Goal: Information Seeking & Learning: Learn about a topic

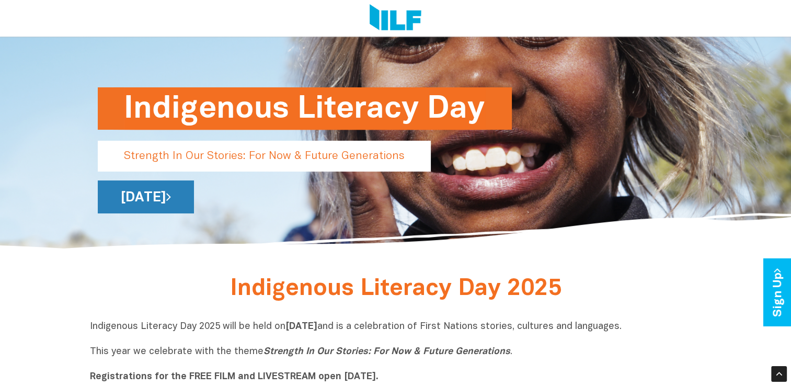
click at [194, 198] on link "[DATE]" at bounding box center [146, 196] width 96 height 33
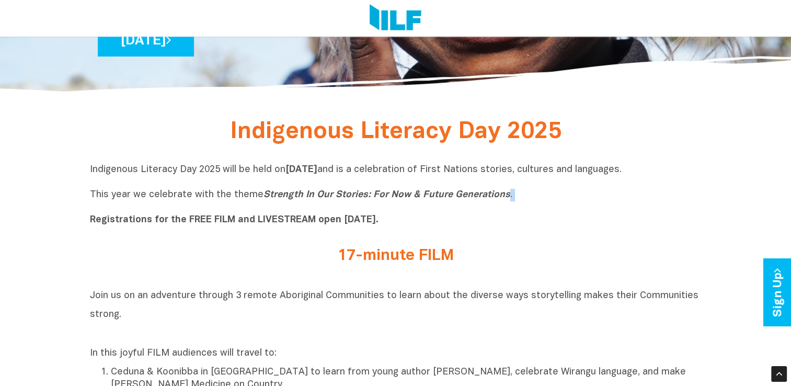
drag, startPoint x: 512, startPoint y: 198, endPoint x: 259, endPoint y: 208, distance: 253.3
click at [259, 208] on p "Indigenous Literacy Day 2025 will be held on Wednesday 3 September and is a cel…" at bounding box center [396, 195] width 612 height 63
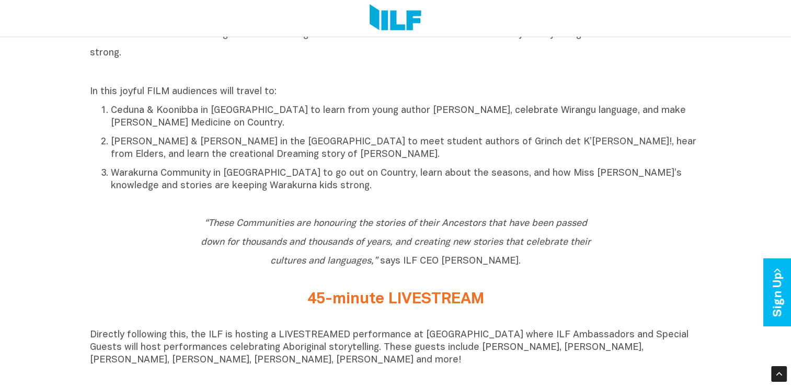
click at [254, 223] on icon "“These Communities are honouring the stories of their Ancestors that have been …" at bounding box center [396, 242] width 390 height 47
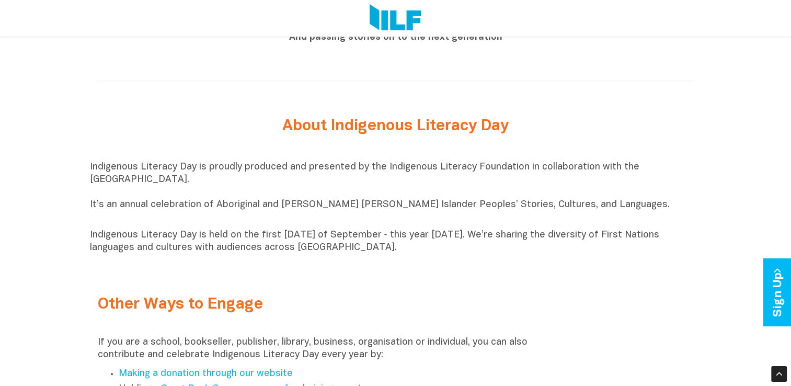
scroll to position [1098, 0]
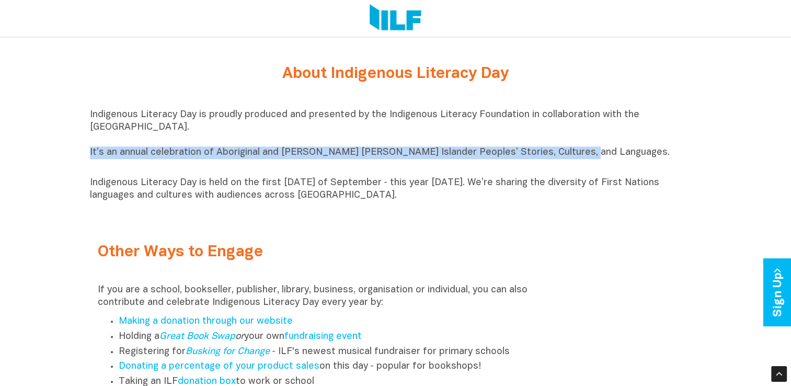
drag, startPoint x: 586, startPoint y: 159, endPoint x: 71, endPoint y: 163, distance: 515.5
copy p "It’s an annual celebration of Aboriginal and [PERSON_NAME] [PERSON_NAME] Island…"
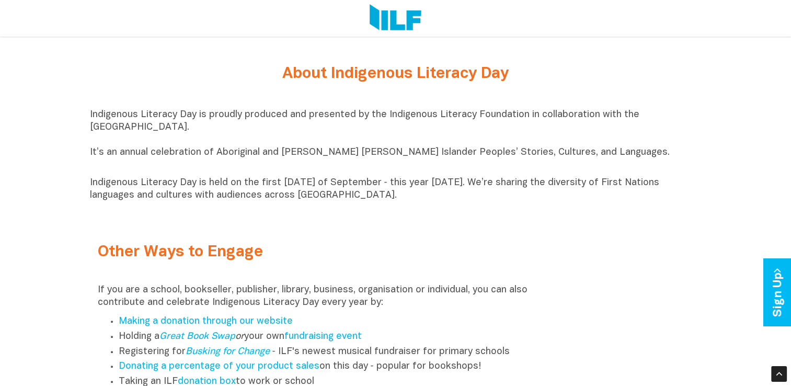
click at [502, 255] on h2 "Other Ways to Engage" at bounding box center [319, 252] width 443 height 17
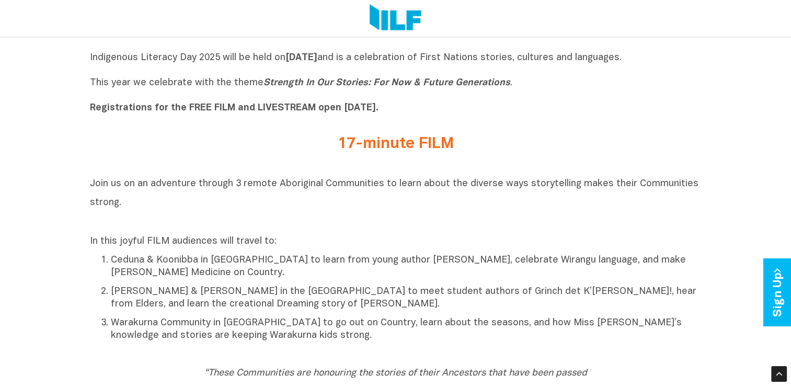
scroll to position [366, 0]
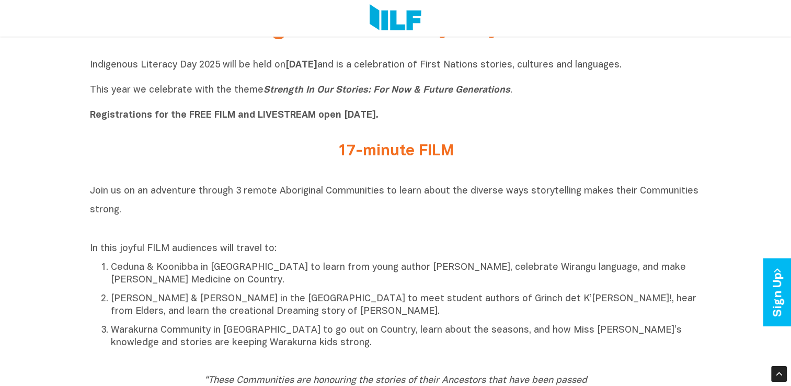
click at [310, 285] on p "Ceduna & Koonibba in [GEOGRAPHIC_DATA] to learn from young author [PERSON_NAME]…" at bounding box center [406, 273] width 591 height 25
click at [300, 273] on p "Ceduna & Koonibba in [GEOGRAPHIC_DATA] to learn from young author [PERSON_NAME]…" at bounding box center [406, 273] width 591 height 25
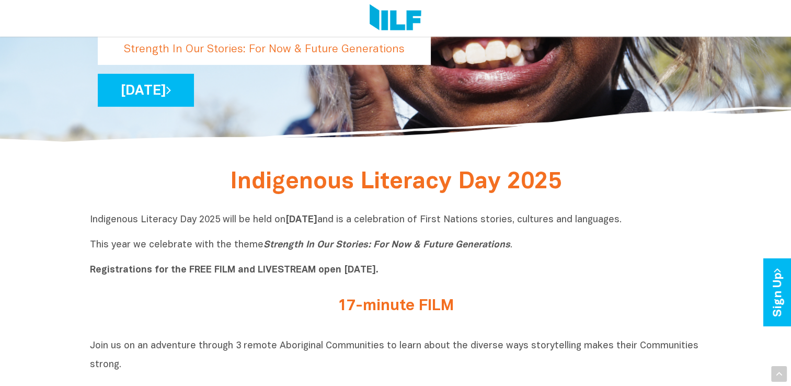
scroll to position [261, 0]
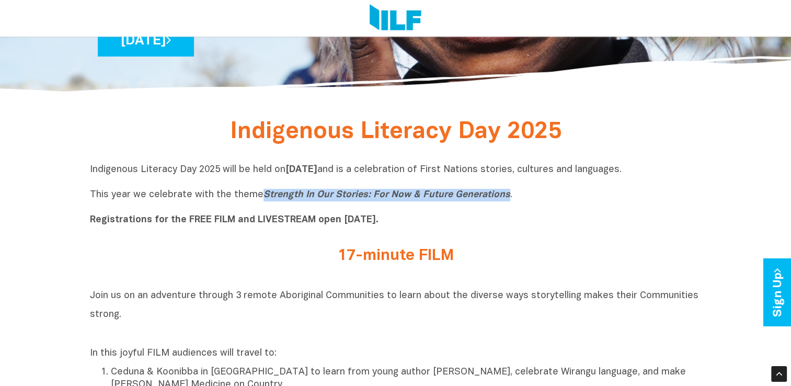
drag, startPoint x: 503, startPoint y: 193, endPoint x: 257, endPoint y: 199, distance: 245.8
click at [257, 199] on p "Indigenous Literacy Day 2025 will be held on Wednesday 3 September and is a cel…" at bounding box center [396, 195] width 612 height 63
copy icon "Strength In Our Stories: For Now & Future Generations"
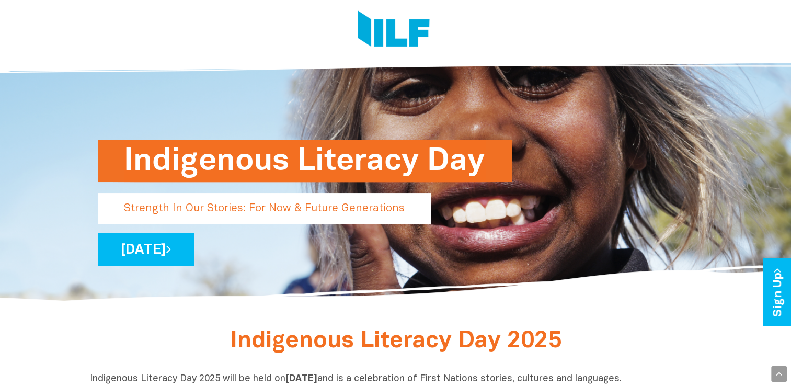
scroll to position [0, 0]
